Goal: Use online tool/utility

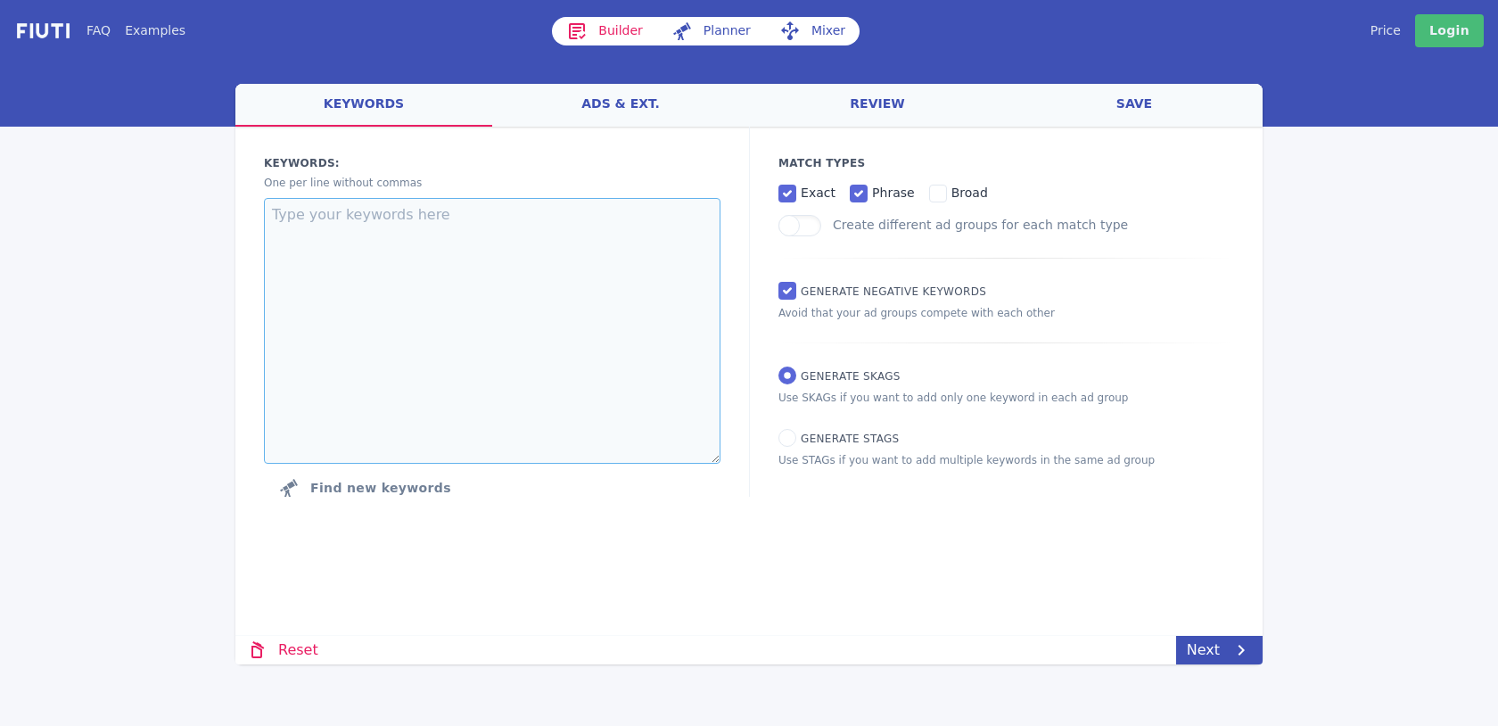
click at [423, 215] on textarea at bounding box center [492, 331] width 457 height 266
click at [502, 218] on textarea "HIPPA compliant software developement" at bounding box center [492, 331] width 457 height 266
type textarea "HIPPA compliant software development"
click at [871, 525] on div "Keywords: Ad groups: One per line without commas HIPPA compliant software devel…" at bounding box center [748, 331] width 1027 height 408
click at [851, 190] on input "phrase" at bounding box center [859, 194] width 18 height 18
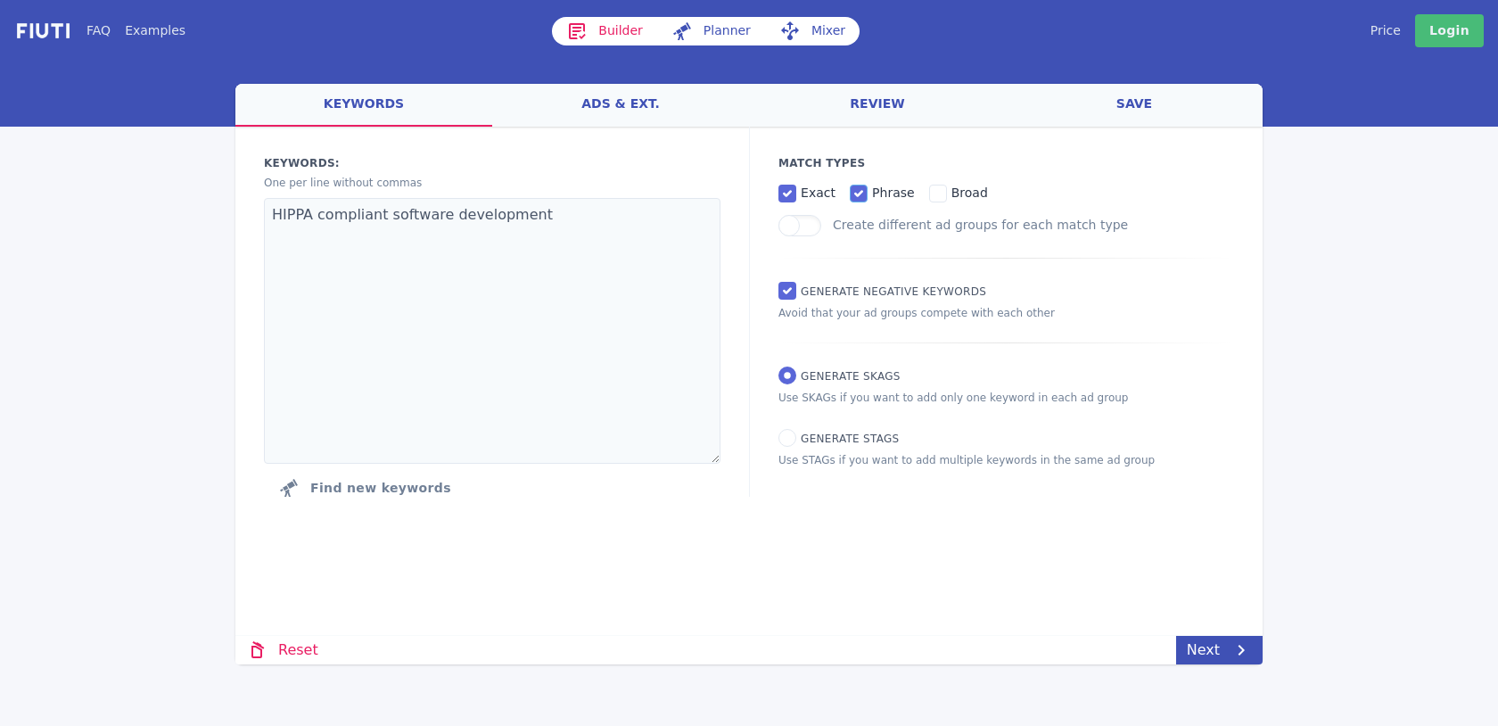
checkbox input "false"
click at [788, 294] on input "Generate Negative keywords" at bounding box center [788, 291] width 18 height 18
checkbox input "false"
click at [1200, 652] on link "Next" at bounding box center [1219, 650] width 87 height 29
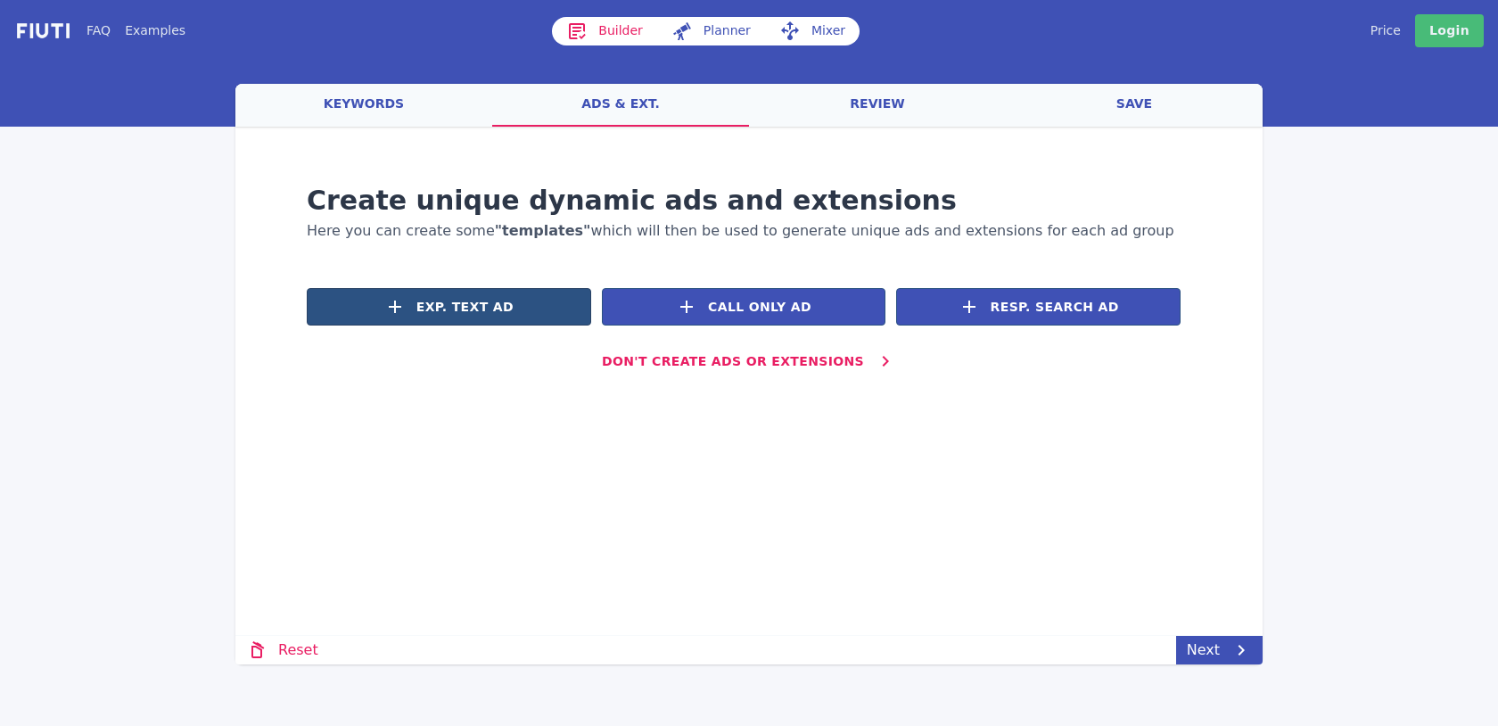
click at [468, 301] on span "Exp. Text Ad" at bounding box center [465, 307] width 97 height 19
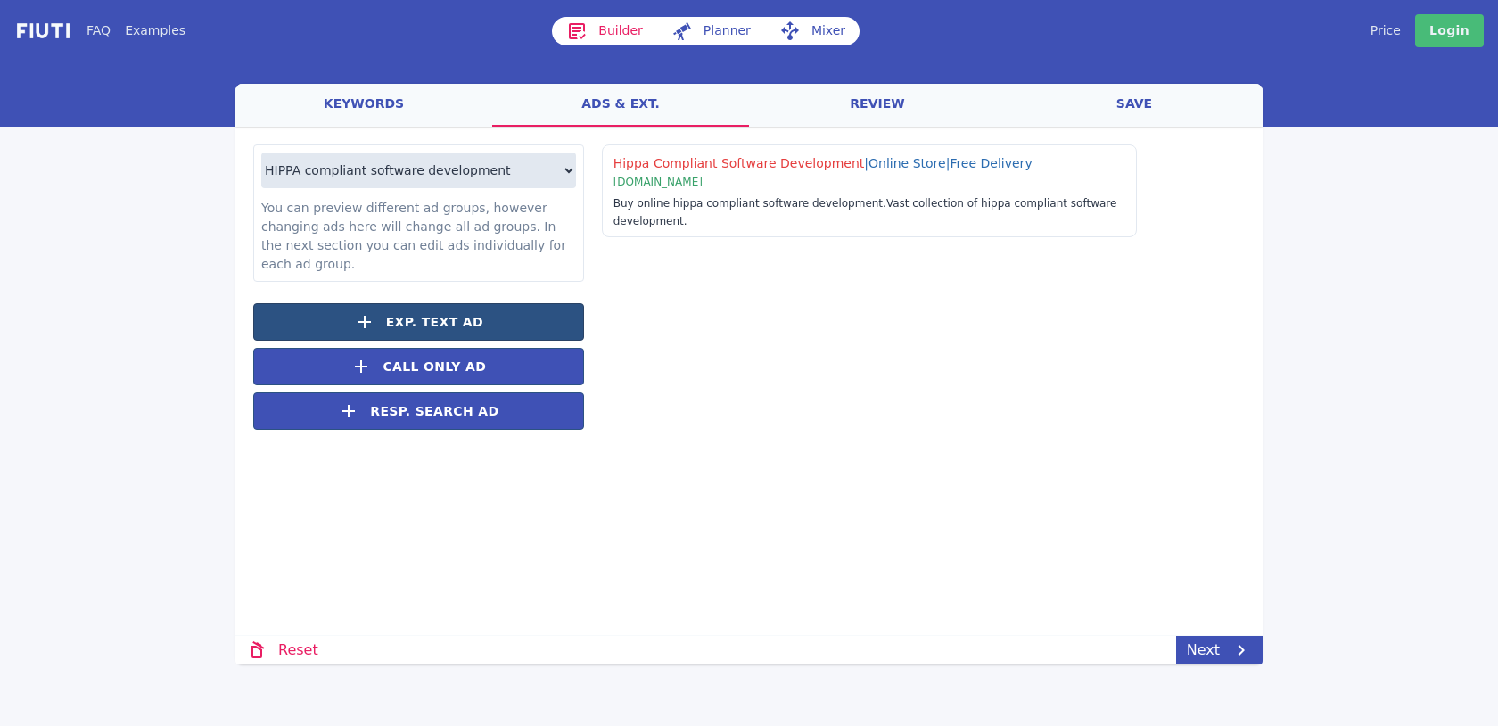
click at [529, 317] on button "Exp. Text Ad" at bounding box center [418, 321] width 331 height 37
